Goal: Task Accomplishment & Management: Use online tool/utility

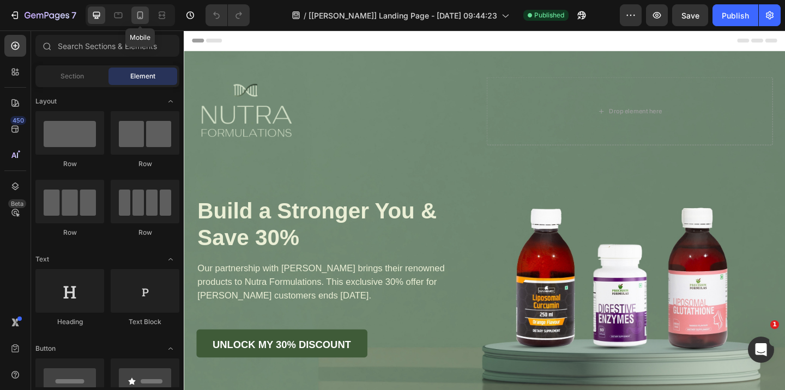
click at [143, 18] on icon at bounding box center [140, 15] width 6 height 8
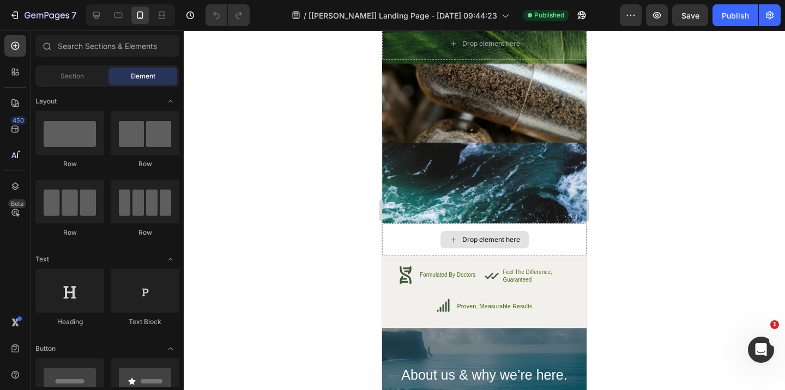
scroll to position [4776, 0]
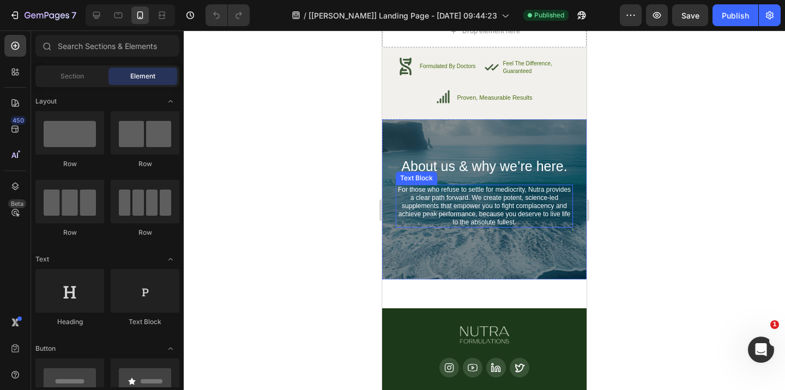
click at [423, 193] on p "For those who refuse to settle for mediocrity, Nutra provides a clear path forw…" at bounding box center [484, 206] width 175 height 41
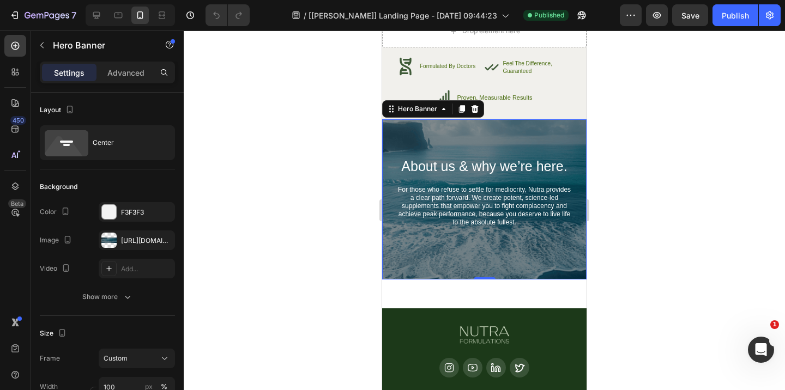
click at [410, 140] on div "About us & why we’re here. Heading For those who refuse to settle for mediocrit…" at bounding box center [484, 199] width 204 height 160
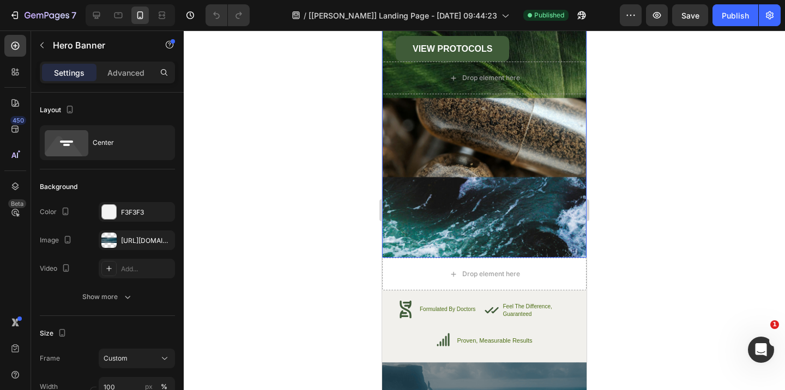
scroll to position [4531, 0]
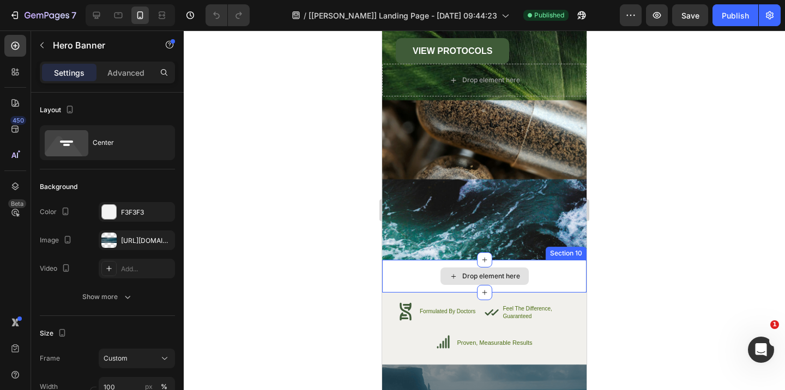
click at [410, 278] on div "Drop element here" at bounding box center [484, 276] width 204 height 33
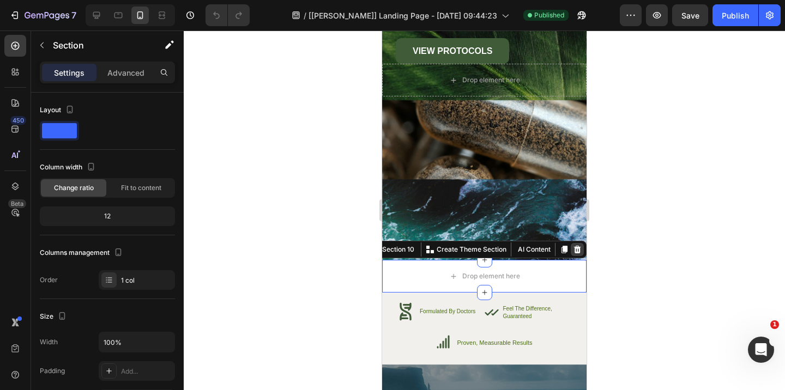
click at [575, 245] on div at bounding box center [577, 249] width 13 height 13
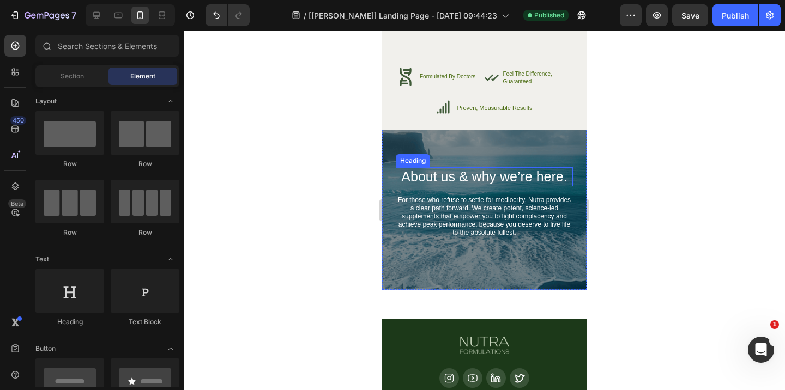
scroll to position [4825, 0]
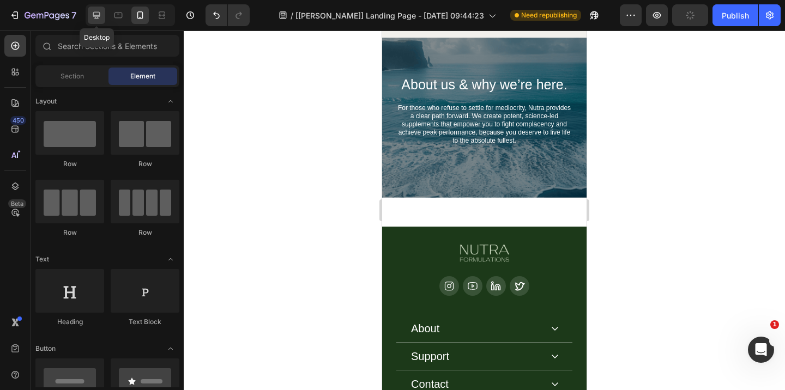
click at [96, 19] on icon at bounding box center [96, 15] width 11 height 11
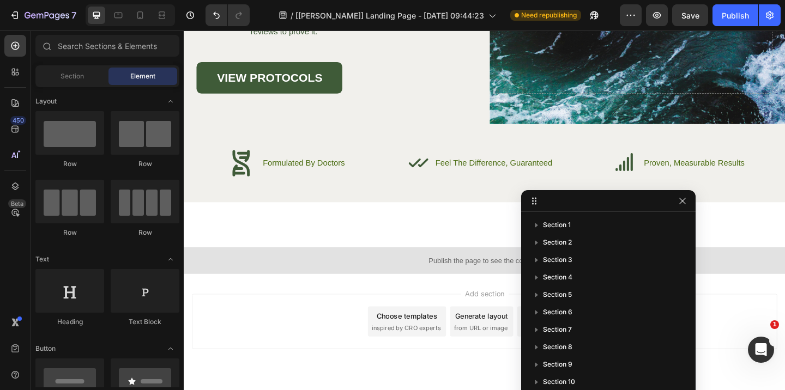
scroll to position [4730, 0]
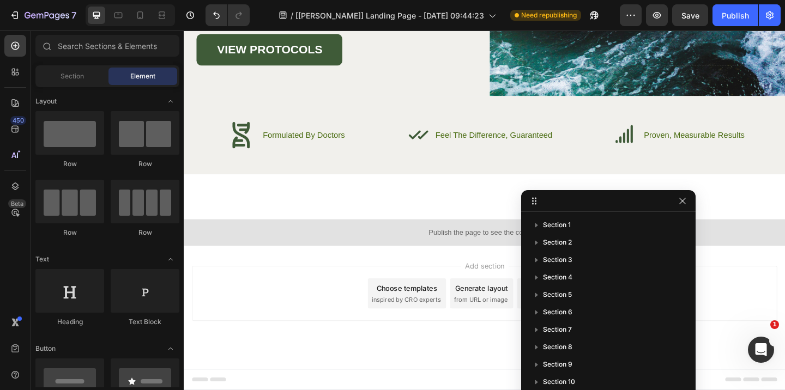
click at [130, 6] on div at bounding box center [130, 15] width 89 height 22
click at [140, 21] on div at bounding box center [139, 15] width 17 height 17
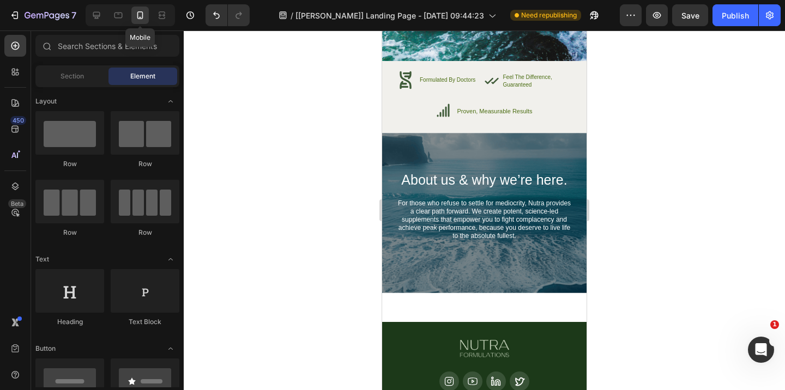
scroll to position [4560, 0]
